Goal: Task Accomplishment & Management: Complete application form

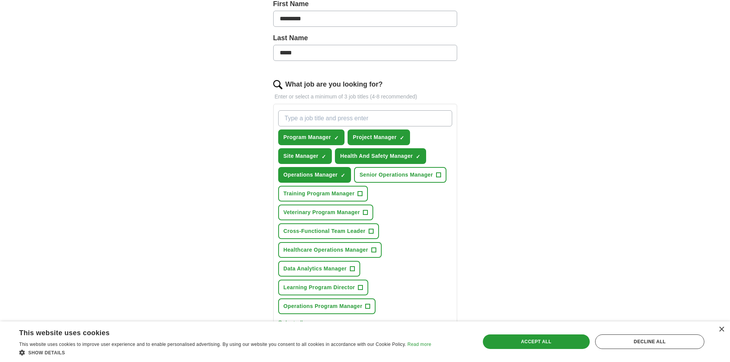
scroll to position [191, 0]
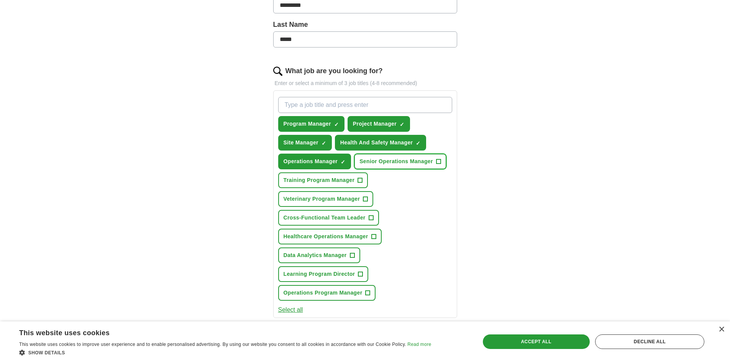
click at [436, 160] on span "+" at bounding box center [438, 162] width 5 height 6
click at [364, 198] on span "+" at bounding box center [365, 199] width 5 height 6
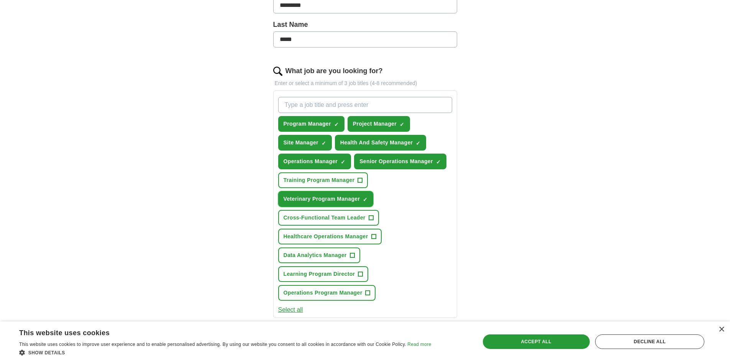
scroll to position [230, 0]
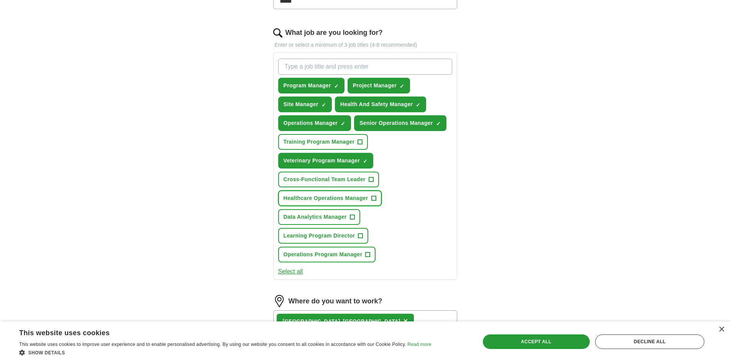
click at [374, 197] on span "+" at bounding box center [373, 198] width 5 height 6
click at [360, 233] on span "+" at bounding box center [360, 236] width 5 height 6
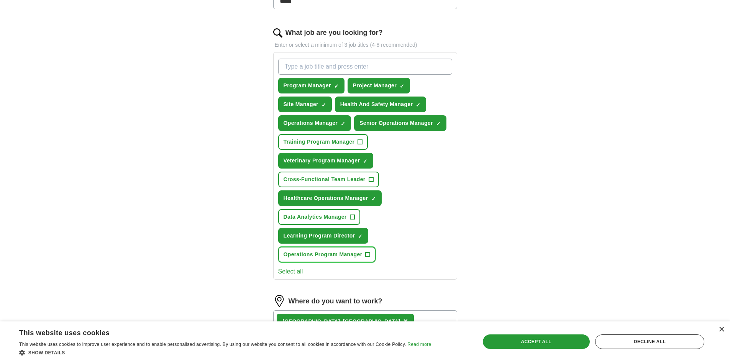
click at [367, 254] on span "+" at bounding box center [367, 255] width 5 height 6
click at [359, 140] on span "+" at bounding box center [360, 142] width 5 height 6
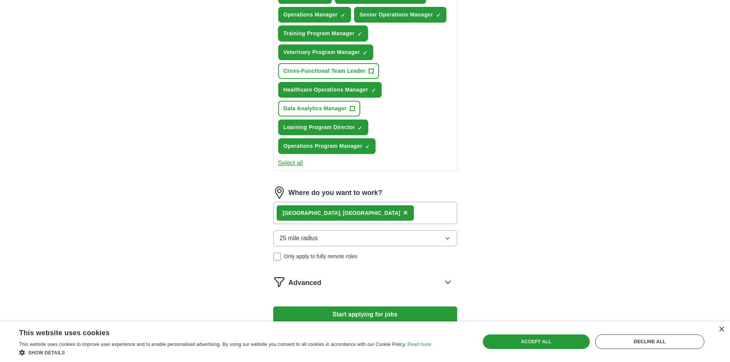
scroll to position [383, 0]
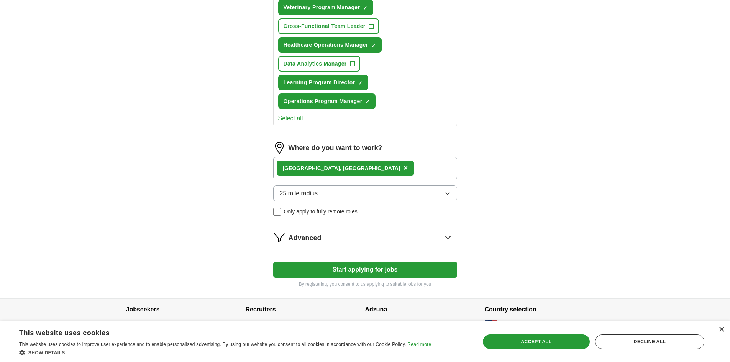
click at [352, 271] on button "Start applying for jobs" at bounding box center [365, 270] width 184 height 16
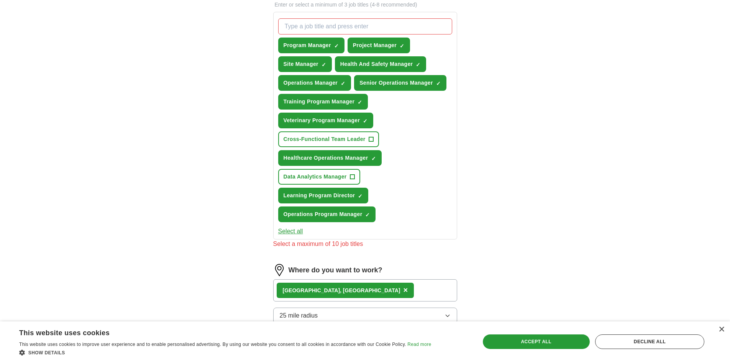
scroll to position [268, 0]
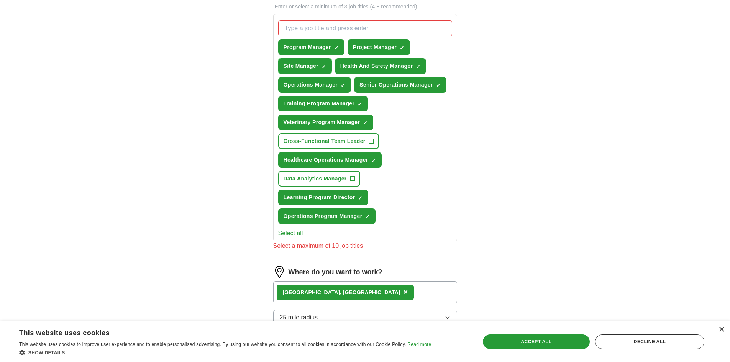
click at [0, 0] on span "×" at bounding box center [0, 0] width 0 height 0
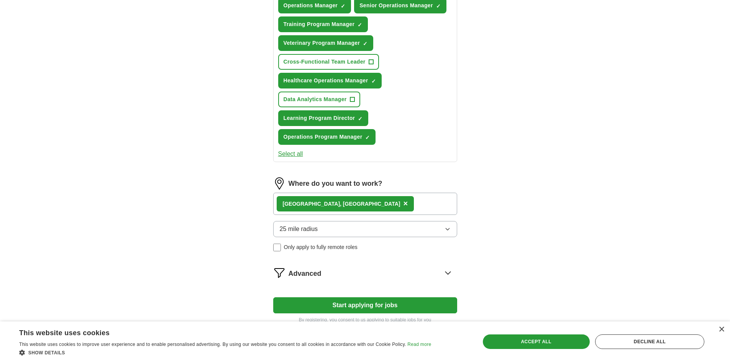
scroll to position [397, 0]
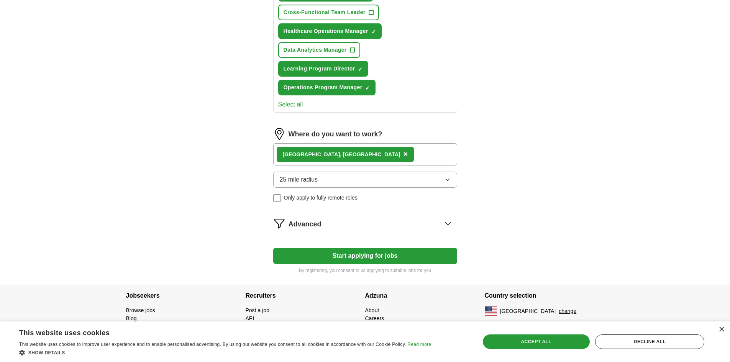
click at [347, 254] on button "Start applying for jobs" at bounding box center [365, 256] width 184 height 16
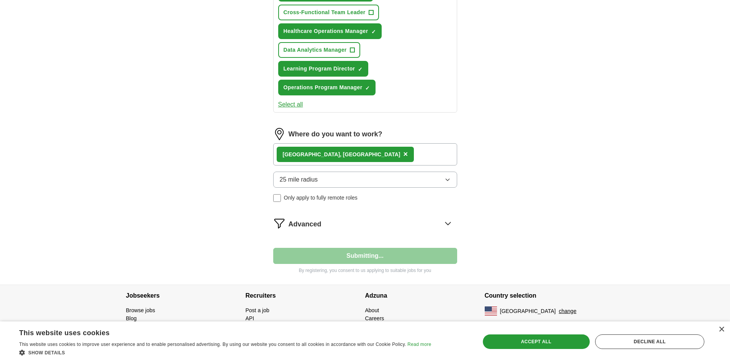
select select "**"
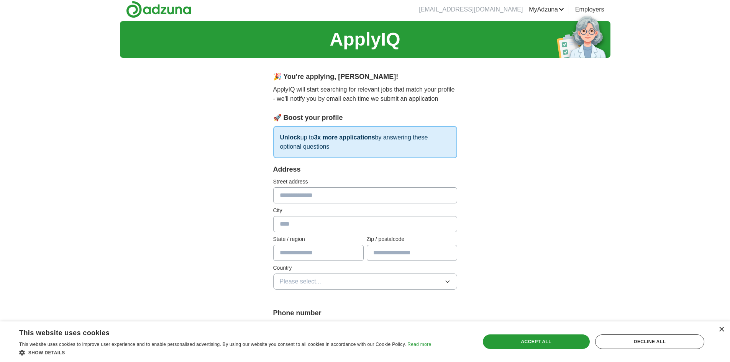
scroll to position [0, 0]
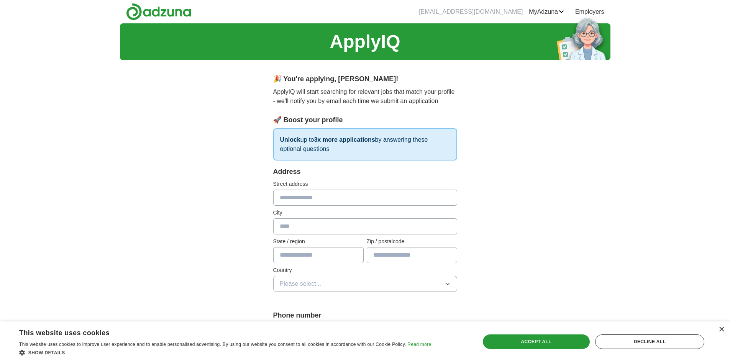
click at [307, 200] on input "text" at bounding box center [365, 198] width 184 height 16
type input "**********"
type input "**"
type input "*****"
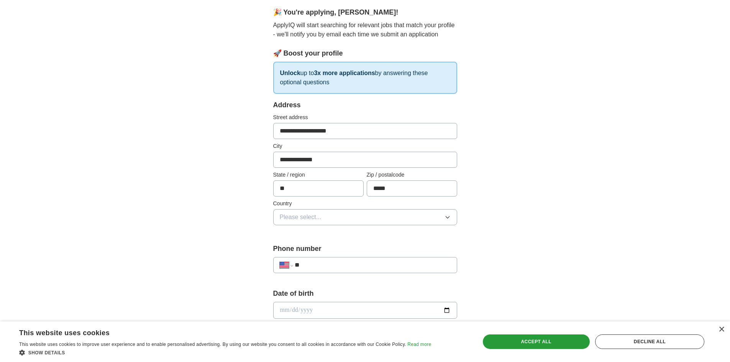
scroll to position [77, 0]
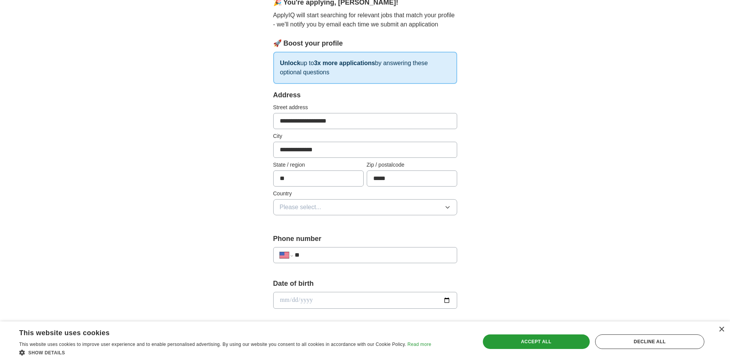
click at [304, 206] on span "Please select..." at bounding box center [301, 207] width 42 height 9
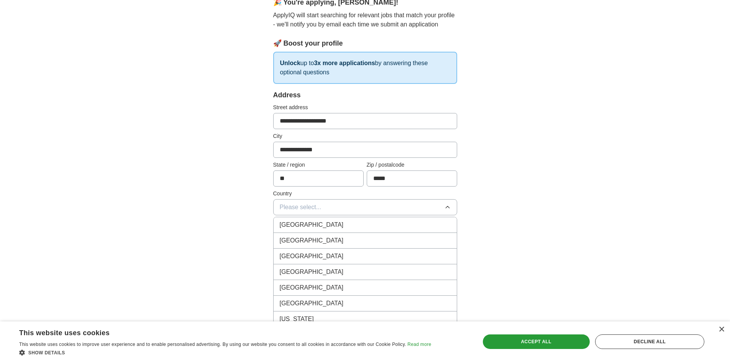
click at [302, 238] on span "[GEOGRAPHIC_DATA]" at bounding box center [312, 240] width 64 height 9
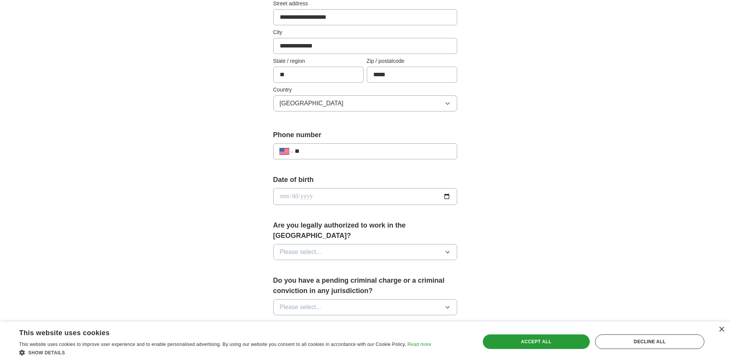
scroll to position [191, 0]
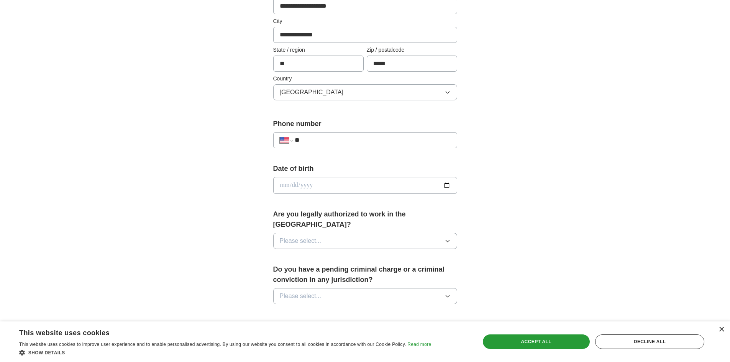
click at [321, 144] on input "**" at bounding box center [371, 140] width 155 height 9
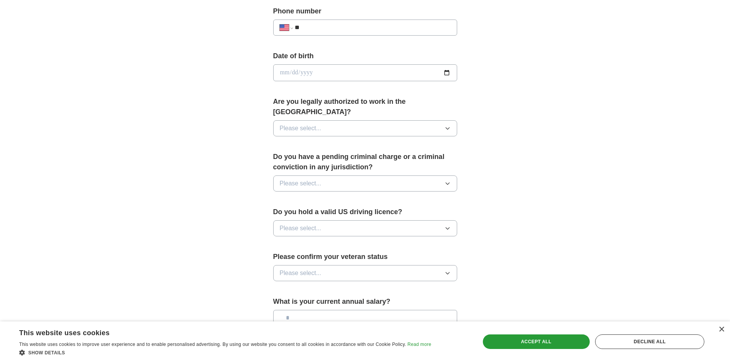
scroll to position [306, 0]
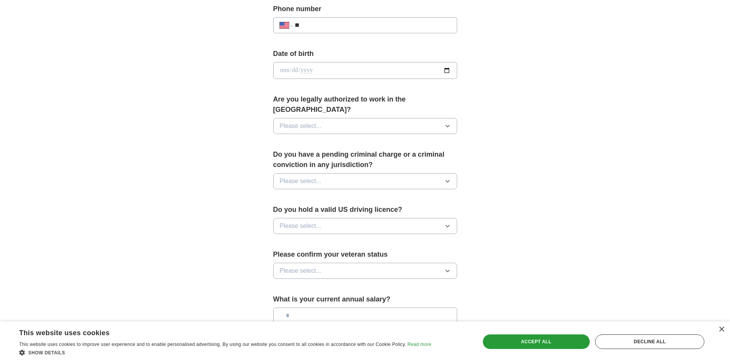
click at [321, 119] on button "Please select..." at bounding box center [365, 126] width 184 height 16
click at [303, 139] on div "Yes" at bounding box center [365, 143] width 171 height 9
click at [306, 177] on span "Please select..." at bounding box center [301, 181] width 42 height 9
click at [304, 210] on div "No" at bounding box center [365, 214] width 171 height 9
click at [313, 221] on span "Please select..." at bounding box center [301, 225] width 42 height 9
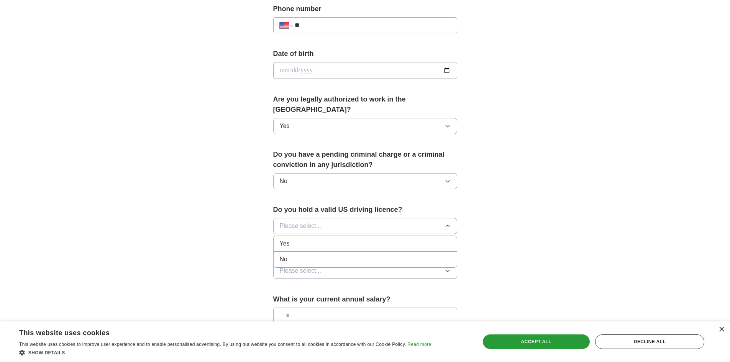
click at [312, 239] on div "Yes" at bounding box center [365, 243] width 171 height 9
click at [307, 266] on span "Please select..." at bounding box center [301, 270] width 42 height 9
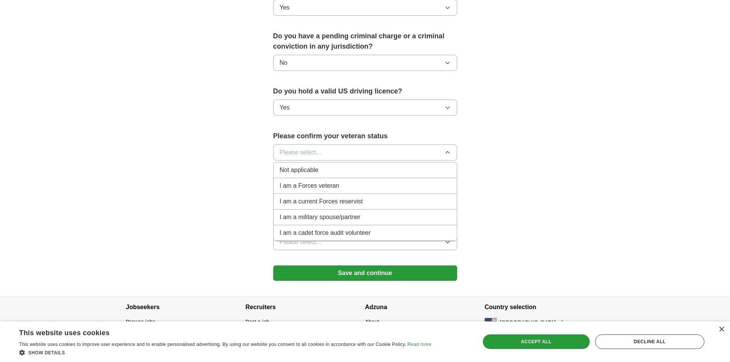
scroll to position [426, 0]
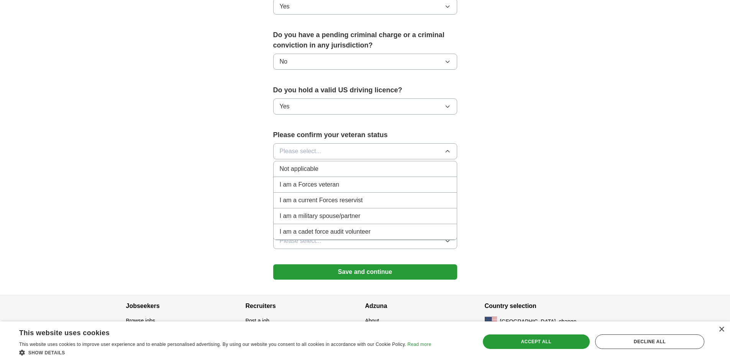
click at [308, 164] on span "Not applicable" at bounding box center [299, 168] width 39 height 9
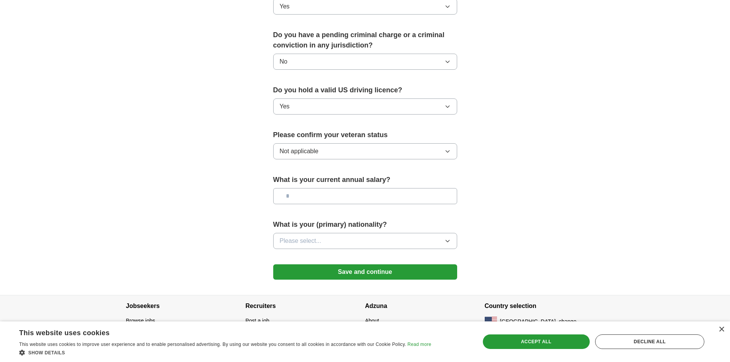
click at [332, 188] on input "text" at bounding box center [365, 196] width 184 height 16
type input "********"
click at [375, 233] on button "Please select..." at bounding box center [365, 241] width 184 height 16
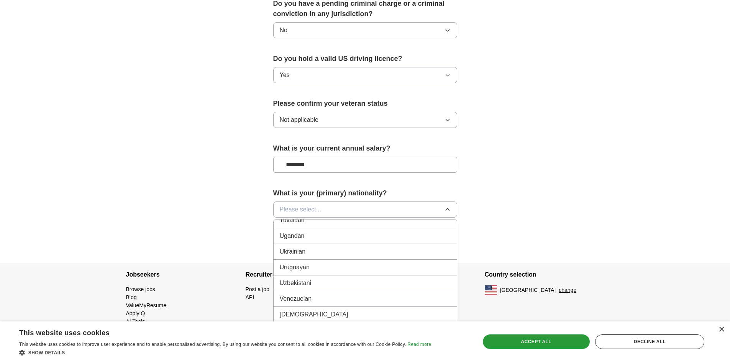
scroll to position [2878, 0]
click at [316, 205] on span "Please select..." at bounding box center [301, 209] width 42 height 9
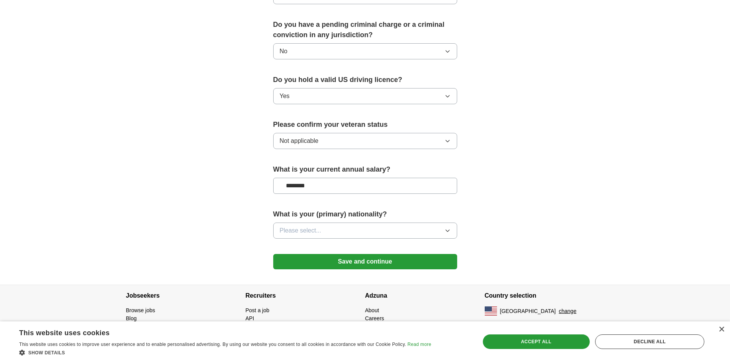
scroll to position [426, 0]
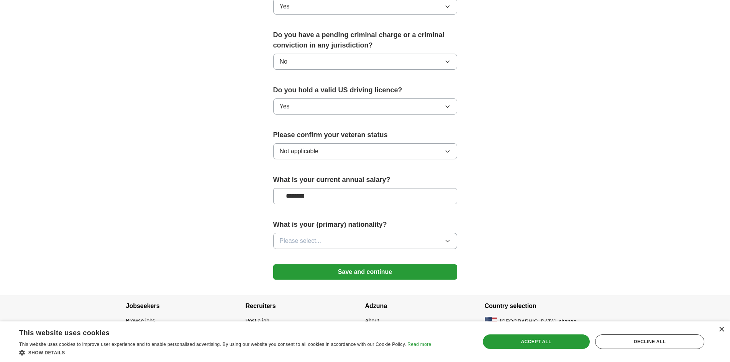
click at [310, 236] on span "Please select..." at bounding box center [301, 240] width 42 height 9
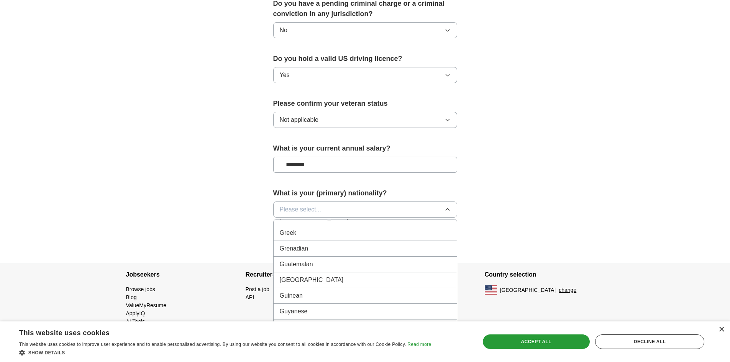
scroll to position [1111, 0]
click at [303, 205] on span "Please select..." at bounding box center [301, 209] width 42 height 9
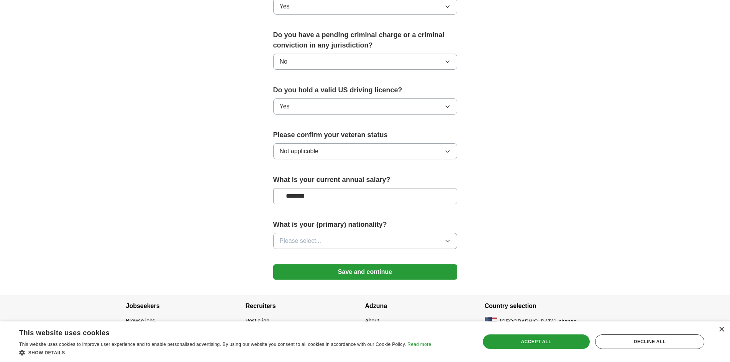
click at [306, 236] on span "Please select..." at bounding box center [301, 240] width 42 height 9
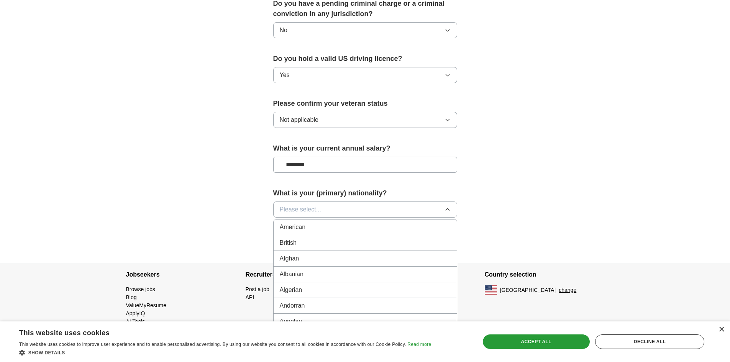
click at [310, 222] on div "American" at bounding box center [365, 226] width 171 height 9
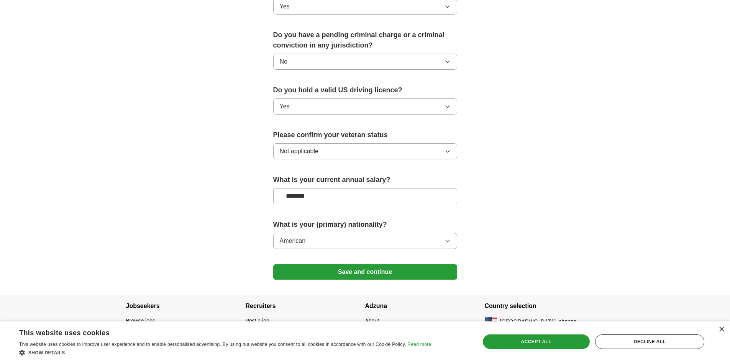
click at [403, 264] on button "Save and continue" at bounding box center [365, 271] width 184 height 15
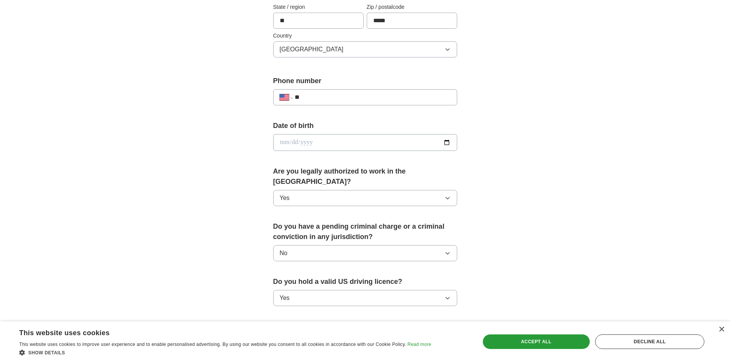
scroll to position [66, 0]
